Goal: Information Seeking & Learning: Learn about a topic

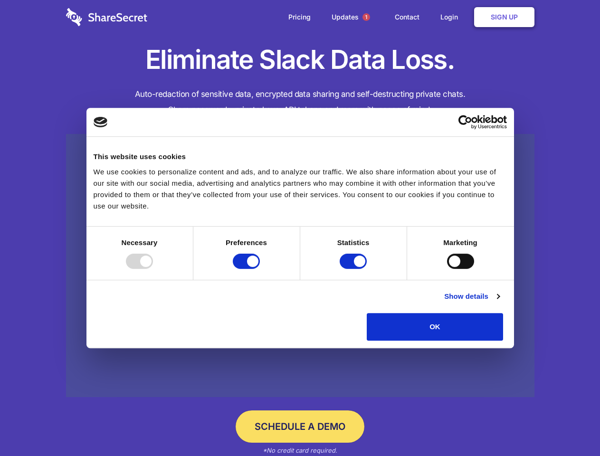
click at [153, 269] on div at bounding box center [139, 261] width 27 height 15
click at [260, 269] on input "Preferences" at bounding box center [246, 261] width 27 height 15
checkbox input "false"
click at [355, 269] on input "Statistics" at bounding box center [353, 261] width 27 height 15
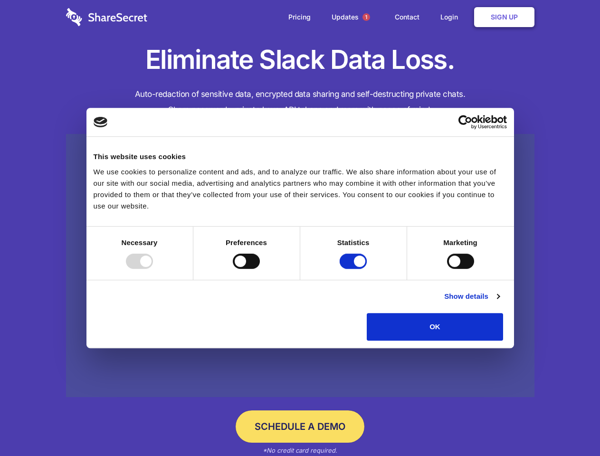
checkbox input "false"
click at [447, 269] on input "Marketing" at bounding box center [460, 261] width 27 height 15
checkbox input "true"
click at [499, 302] on link "Show details" at bounding box center [471, 296] width 55 height 11
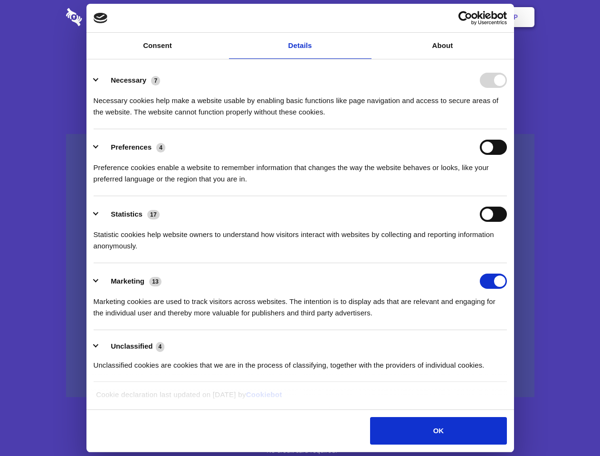
click at [507, 129] on li "Necessary 7 Necessary cookies help make a website usable by enabling basic func…" at bounding box center [300, 95] width 413 height 67
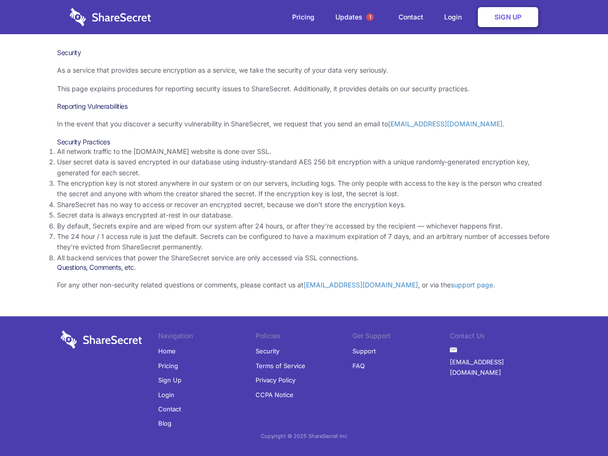
click at [304, 228] on li "By default, Secrets expire and are wiped from our system after 24 hours, or aft…" at bounding box center [304, 226] width 494 height 10
click at [370, 17] on span "1" at bounding box center [370, 17] width 8 height 8
